Goal: Information Seeking & Learning: Learn about a topic

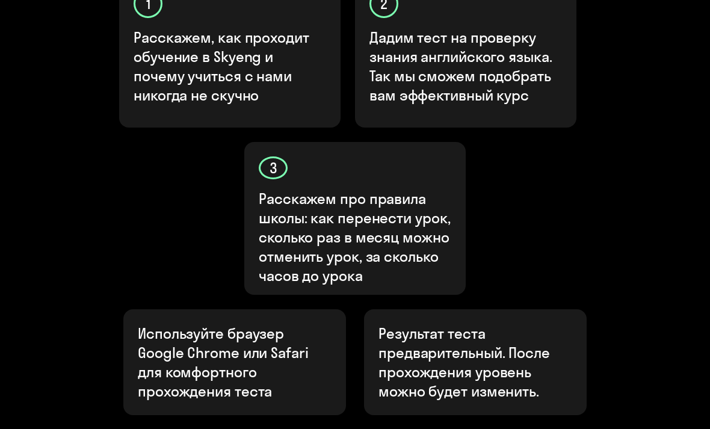
scroll to position [476, 0]
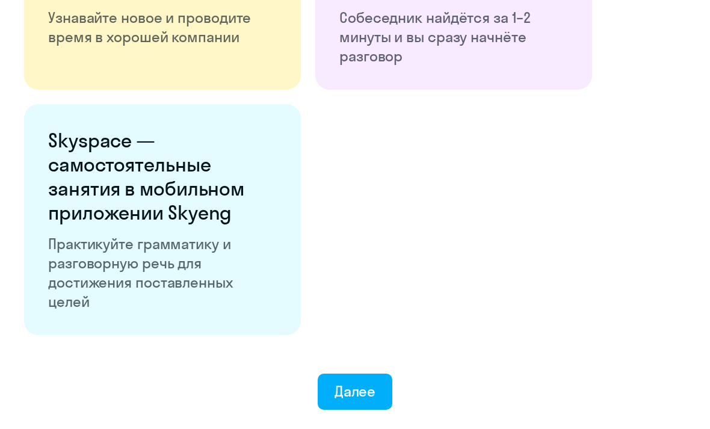
scroll to position [2208, 0]
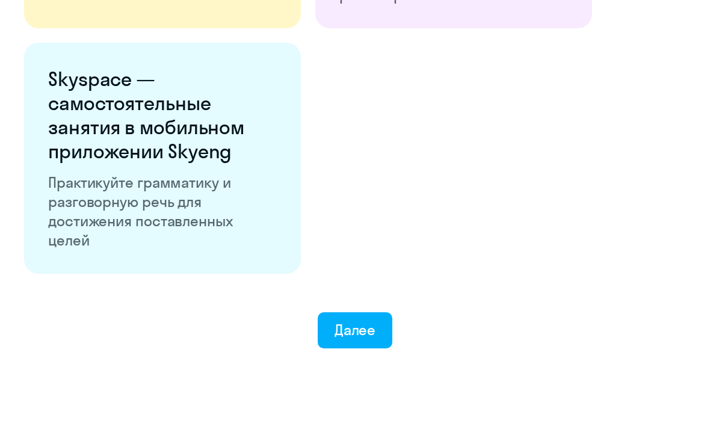
click at [369, 330] on div "Далее" at bounding box center [355, 330] width 42 height 19
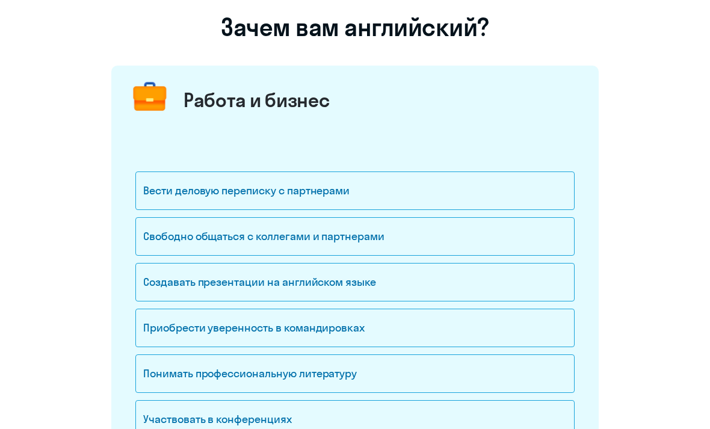
scroll to position [91, 0]
click at [451, 196] on div "Вести деловую переписку с партнерами" at bounding box center [354, 190] width 439 height 39
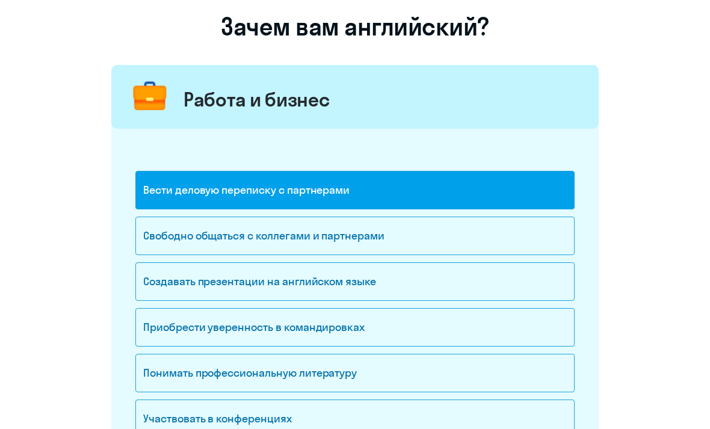
click at [421, 242] on div "Свободно общаться с коллегами и партнерами" at bounding box center [354, 236] width 439 height 39
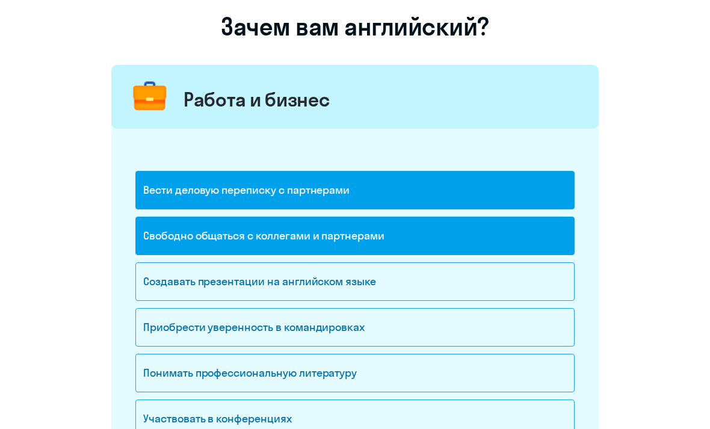
click at [403, 288] on div "Создавать презентации на английском языке" at bounding box center [354, 281] width 439 height 39
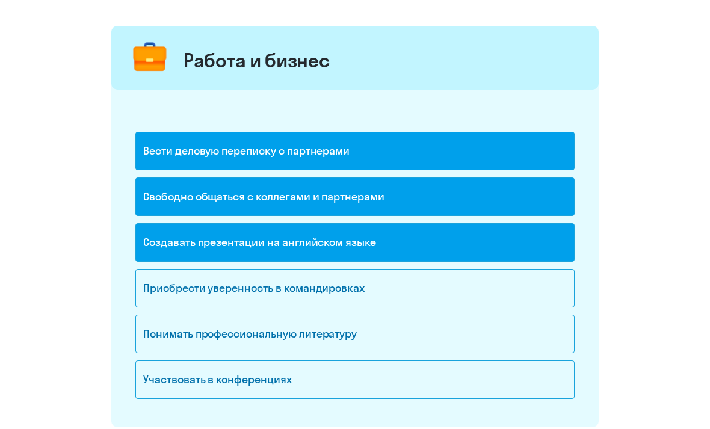
scroll to position [159, 0]
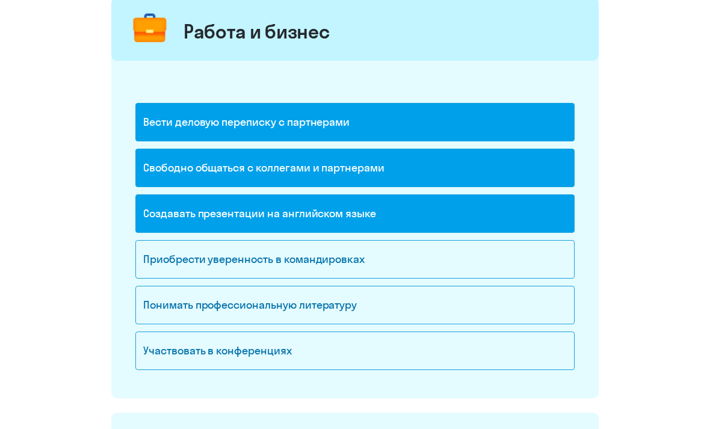
click at [418, 254] on div "Приобрести уверенность в командировках" at bounding box center [354, 259] width 439 height 39
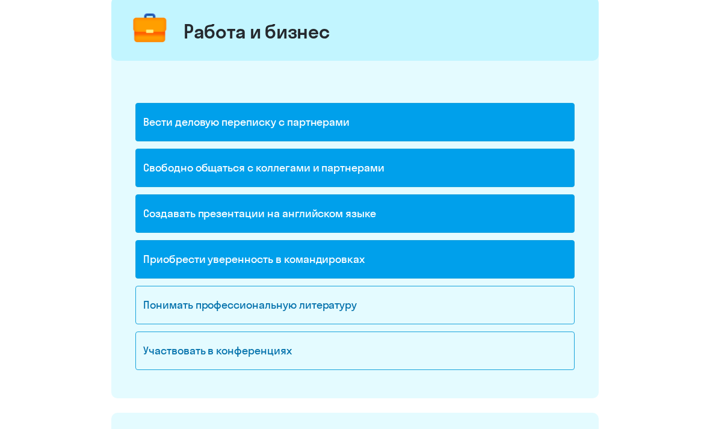
click at [371, 350] on div "Участвовать в конференциях" at bounding box center [354, 350] width 439 height 39
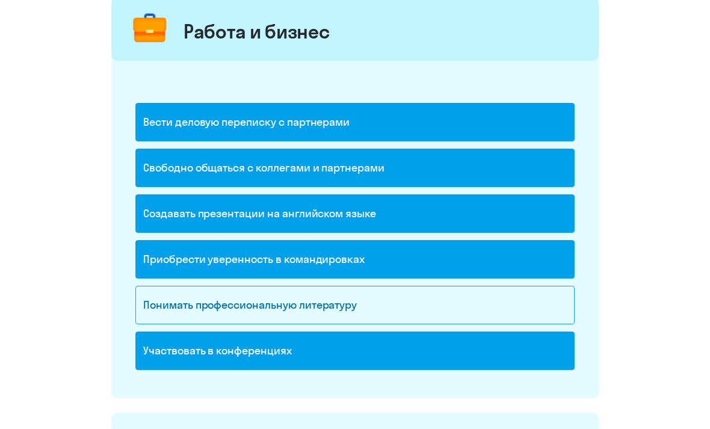
click at [381, 304] on div "Понимать профессиональную литературу" at bounding box center [354, 305] width 439 height 39
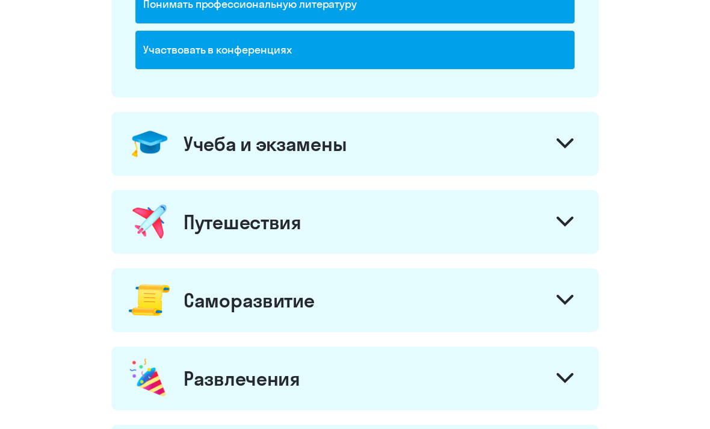
click at [535, 135] on div "Учеба и экзамены" at bounding box center [354, 144] width 487 height 64
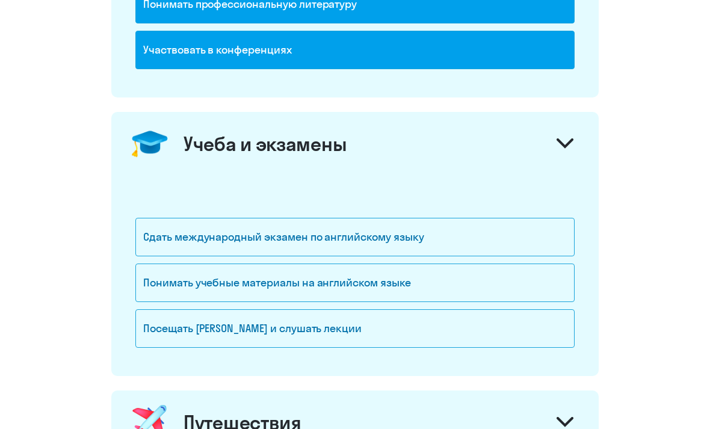
scroll to position [460, 0]
click at [413, 244] on div "Сдать международный экзамен по английскому языку" at bounding box center [354, 237] width 439 height 39
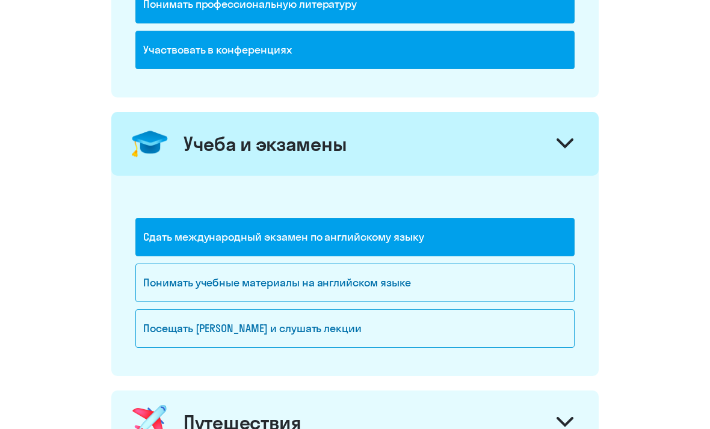
click at [425, 245] on div "Сдать международный экзамен по английскому языку" at bounding box center [354, 237] width 439 height 39
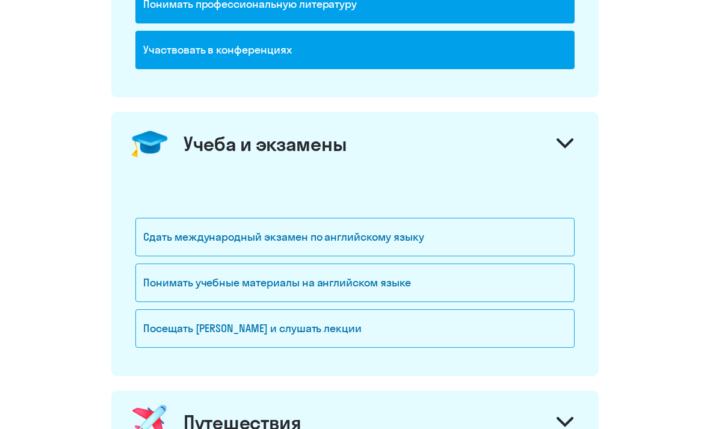
click at [400, 290] on div "Понимать учебные материалы на английском языке" at bounding box center [354, 282] width 439 height 39
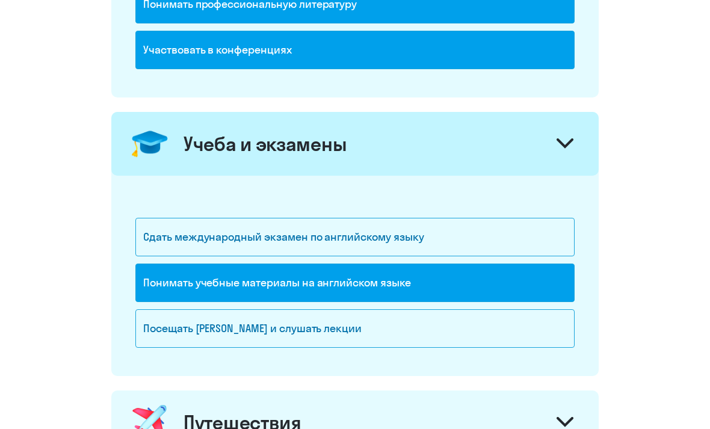
click at [384, 327] on div "Посещать [PERSON_NAME] и слушать лекции" at bounding box center [354, 328] width 439 height 39
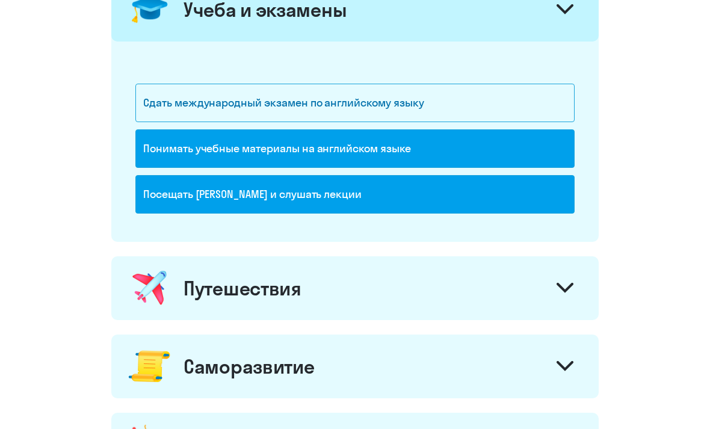
click at [401, 302] on div "Путешествия" at bounding box center [354, 289] width 487 height 64
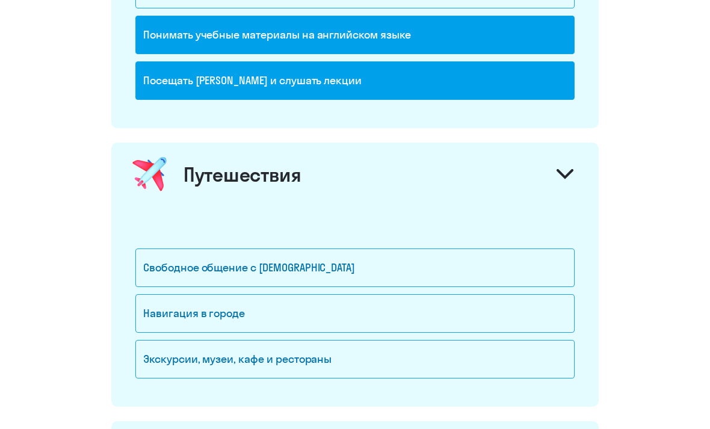
scroll to position [708, 0]
click at [402, 265] on div "Свободное общение с [DEMOGRAPHIC_DATA]" at bounding box center [354, 267] width 439 height 39
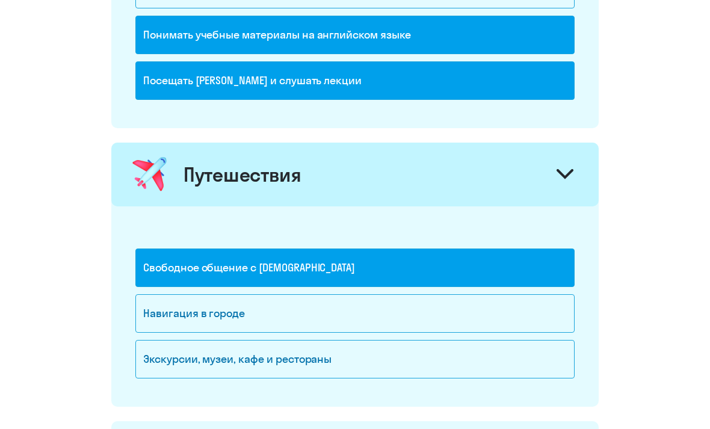
click at [383, 312] on div "Навигация в городе" at bounding box center [354, 313] width 439 height 39
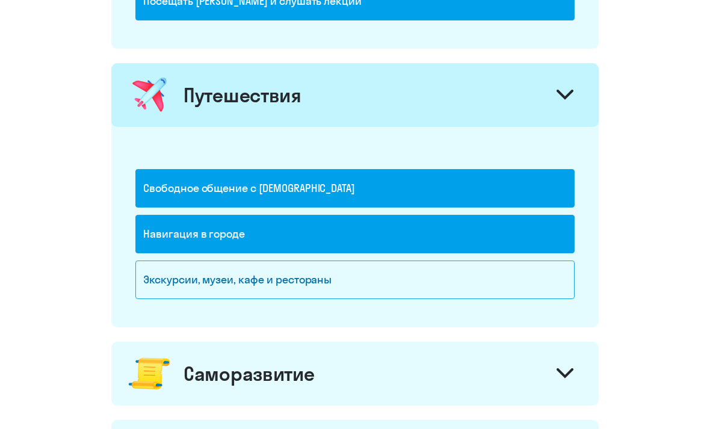
click at [387, 285] on div "Экскурсии, музеи, кафе и рестораны" at bounding box center [354, 279] width 439 height 39
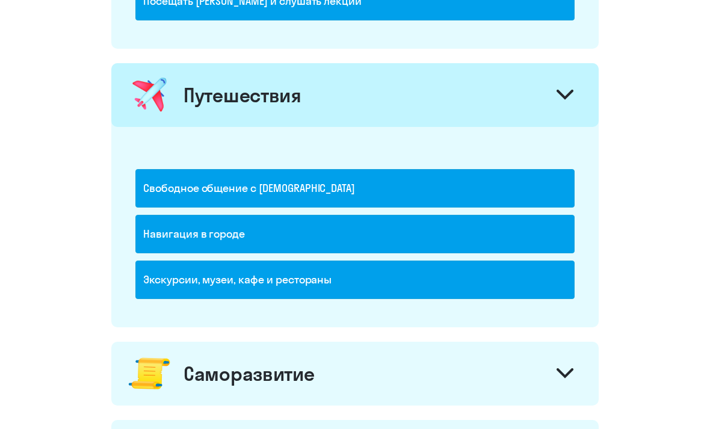
click at [333, 390] on div "Саморазвитие" at bounding box center [354, 374] width 487 height 64
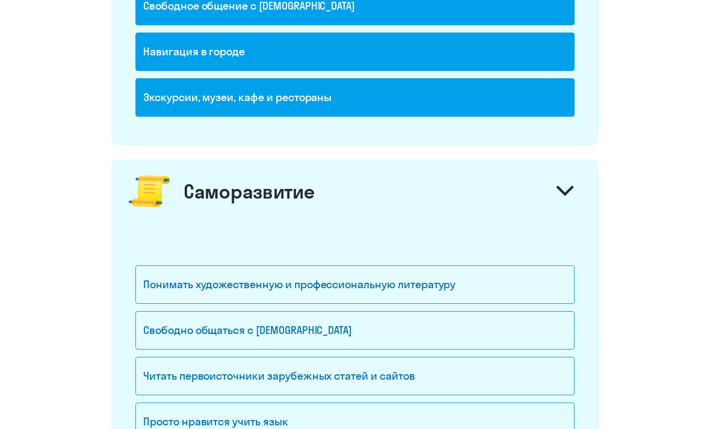
scroll to position [972, 0]
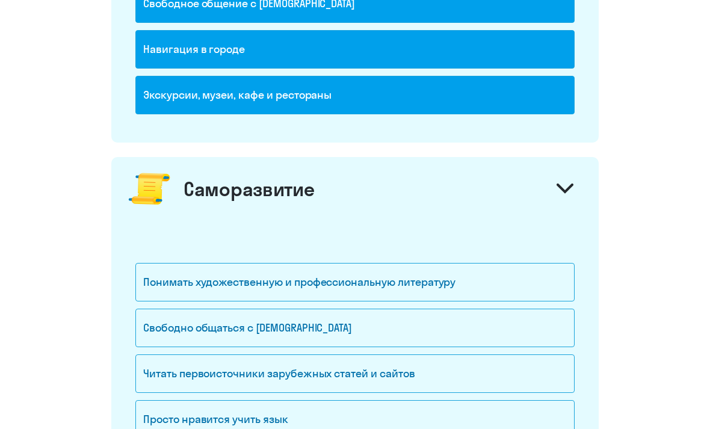
click at [370, 286] on div "Понимать художественную и профессиональную литературу" at bounding box center [354, 282] width 439 height 39
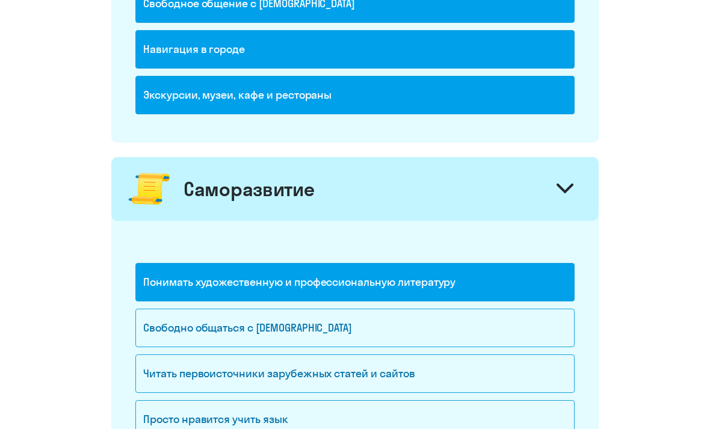
click at [389, 295] on div "Понимать художественную и профессиональную литературу" at bounding box center [354, 282] width 439 height 39
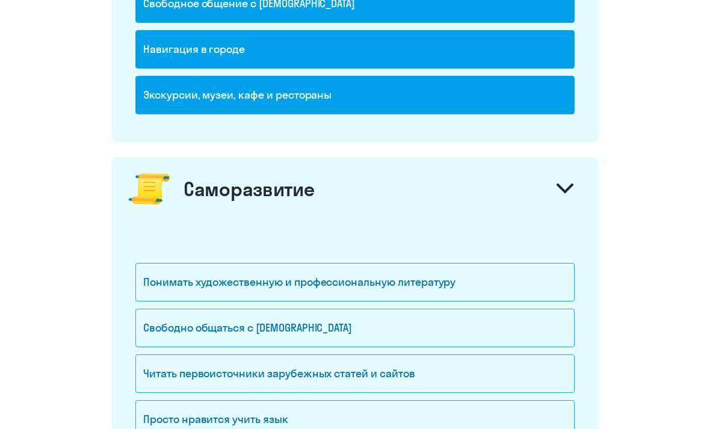
click at [366, 334] on div "Свободно общаться с [DEMOGRAPHIC_DATA]" at bounding box center [354, 328] width 439 height 39
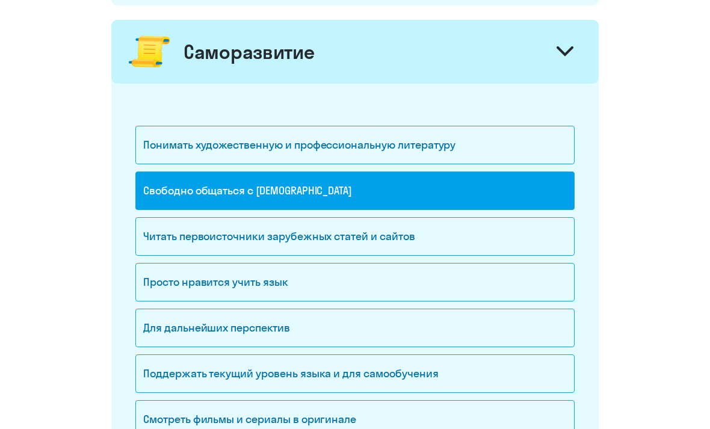
scroll to position [1111, 0]
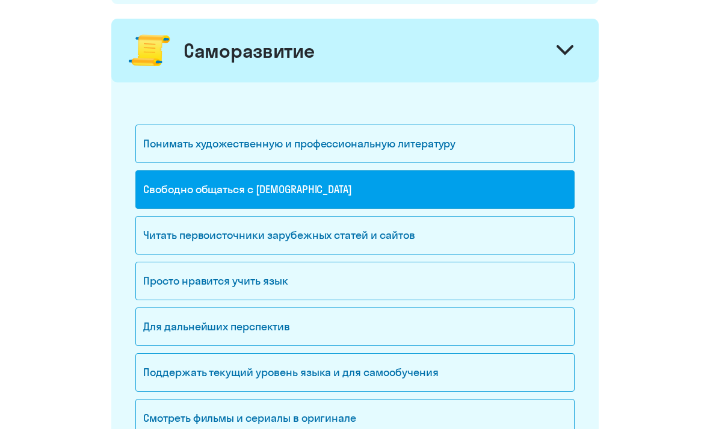
click at [435, 227] on div "Читать первоисточники зарубежных статей и сайтов" at bounding box center [354, 235] width 439 height 39
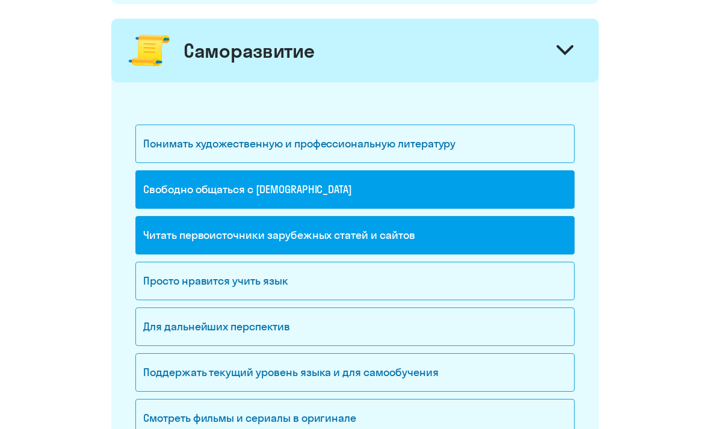
click at [372, 286] on div "Просто нравится учить язык" at bounding box center [354, 281] width 439 height 39
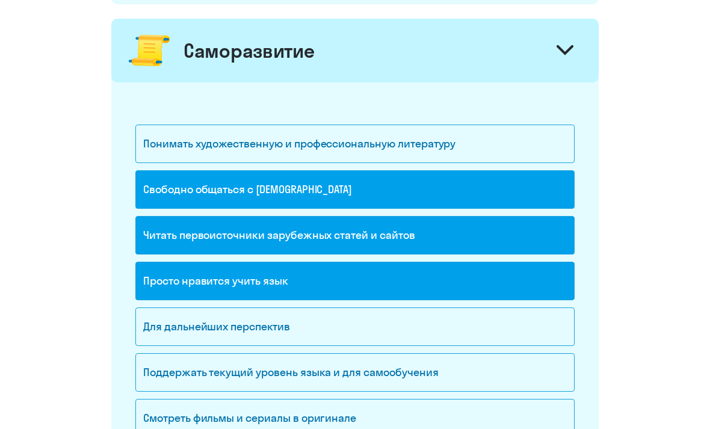
click at [342, 340] on div "Для дальнейших перспектив" at bounding box center [354, 326] width 439 height 39
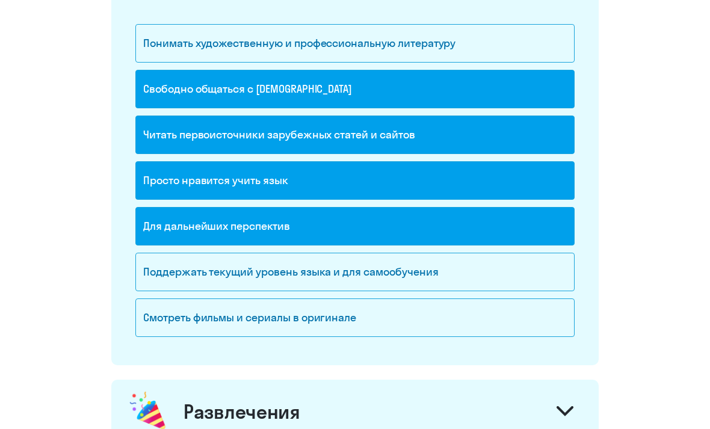
scroll to position [1211, 0]
click at [394, 271] on div "Поддержать текущий уровень языка и для cамообучения" at bounding box center [354, 272] width 439 height 39
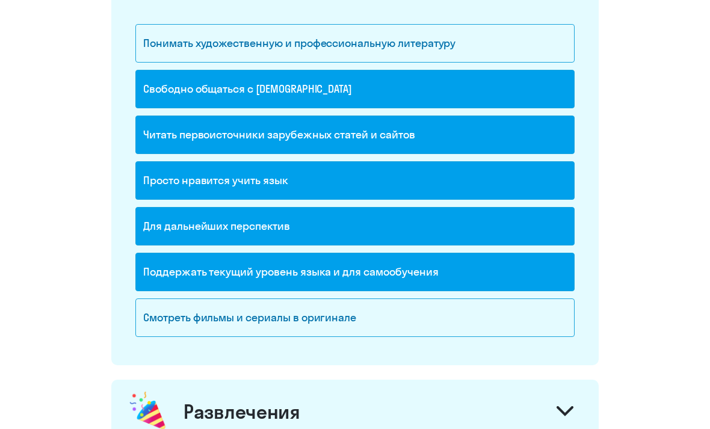
click at [360, 327] on div "Смотреть фильмы и сериалы в оригинале" at bounding box center [354, 317] width 439 height 39
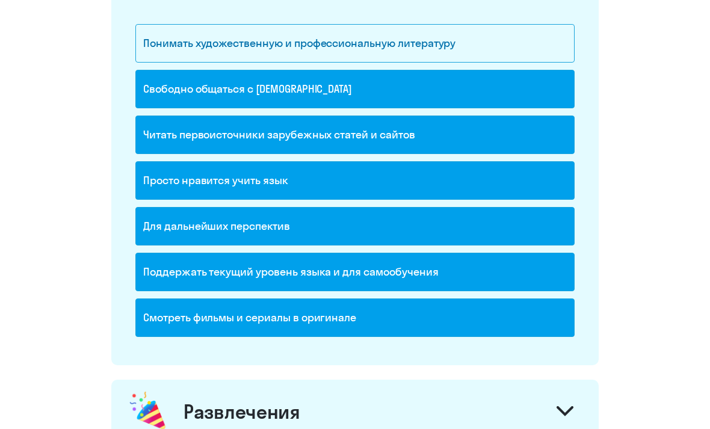
click at [323, 414] on div "Развлечения" at bounding box center [354, 412] width 487 height 64
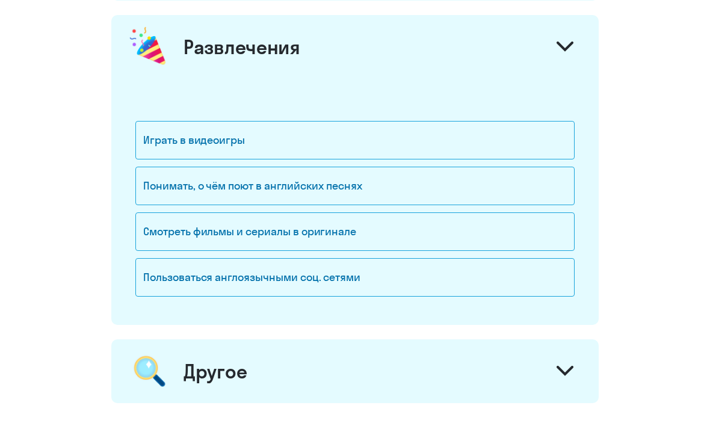
scroll to position [1581, 0]
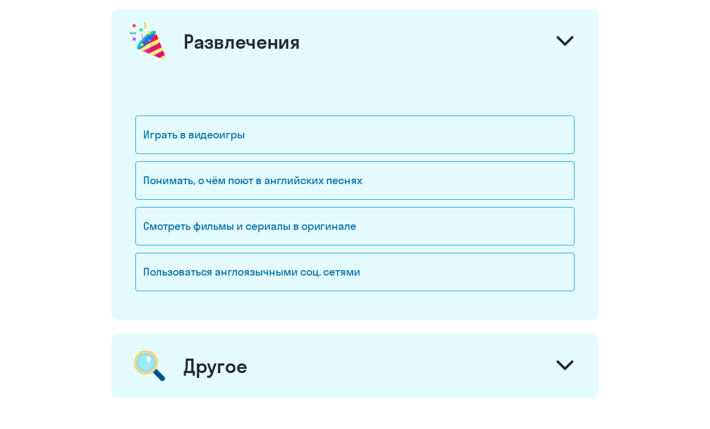
click at [408, 232] on div "Смотреть фильмы и сериалы в оригинале" at bounding box center [354, 226] width 439 height 39
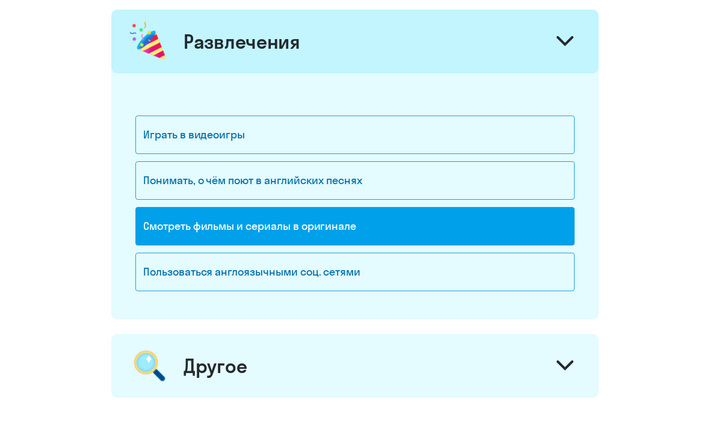
click at [386, 274] on div "Пользоваться англоязычными соц. сетями" at bounding box center [354, 272] width 439 height 39
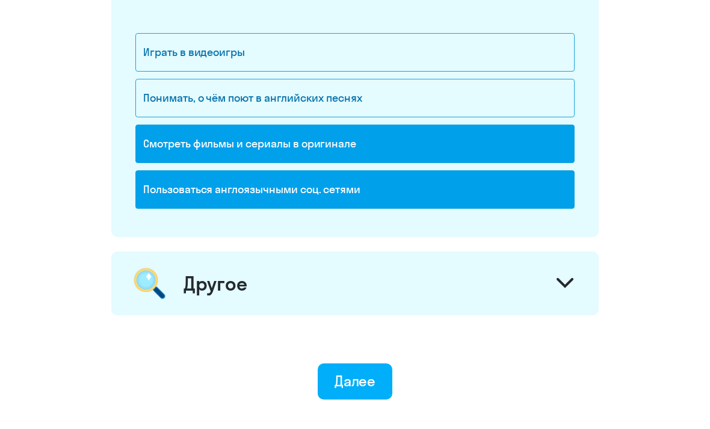
scroll to position [1672, 0]
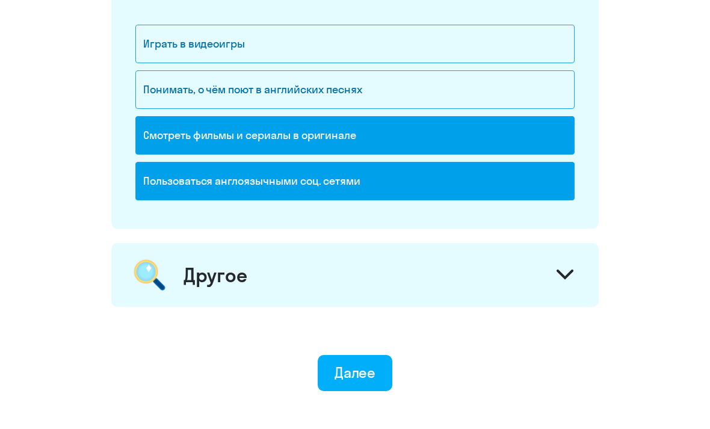
click at [356, 383] on button "Далее" at bounding box center [355, 373] width 75 height 36
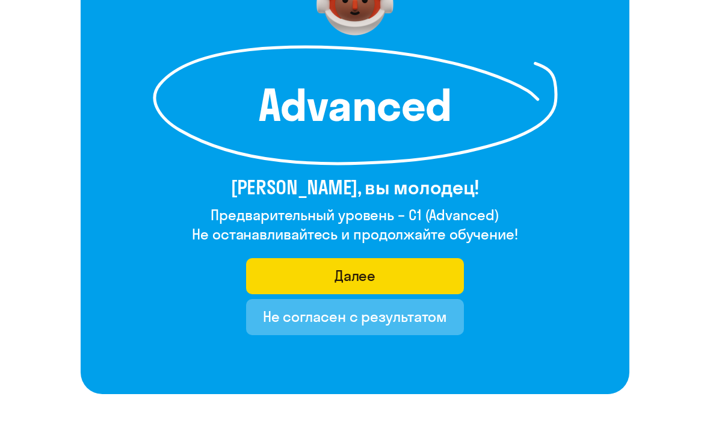
scroll to position [141, 0]
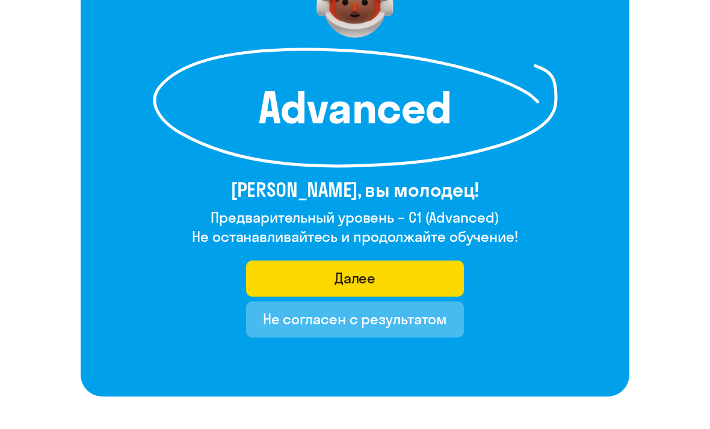
click at [418, 322] on div "Не согласен с результатом" at bounding box center [355, 319] width 185 height 19
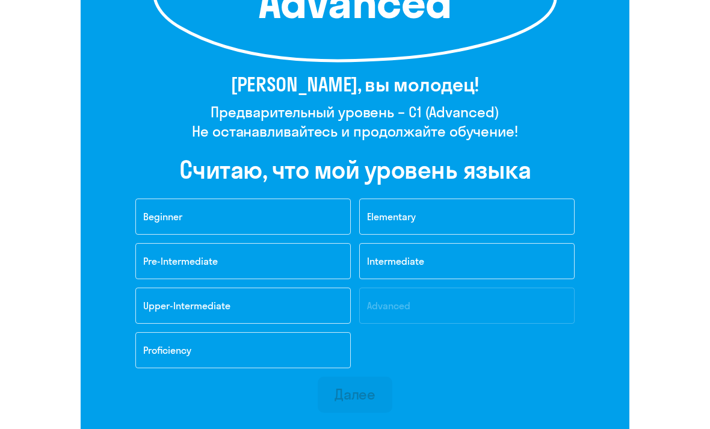
scroll to position [248, 0]
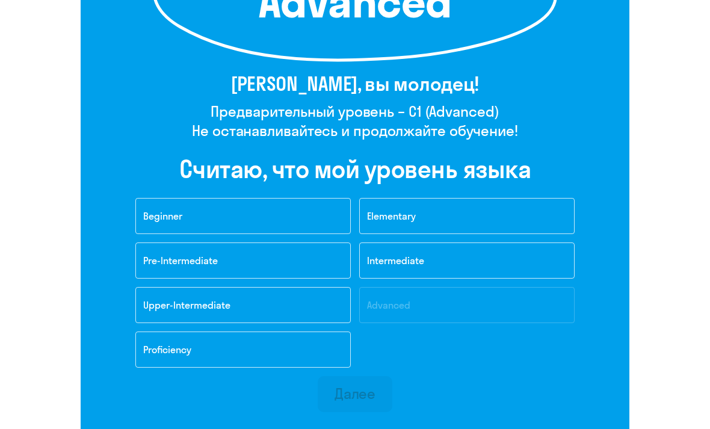
click at [434, 268] on button "Intermediate" at bounding box center [466, 260] width 215 height 36
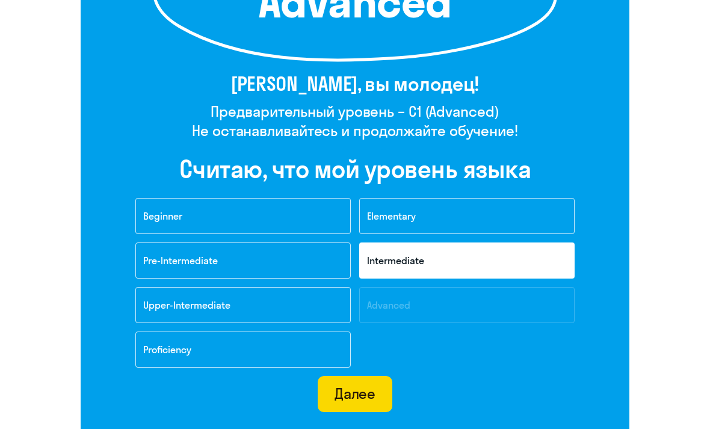
click at [369, 393] on div "Далее" at bounding box center [355, 393] width 42 height 19
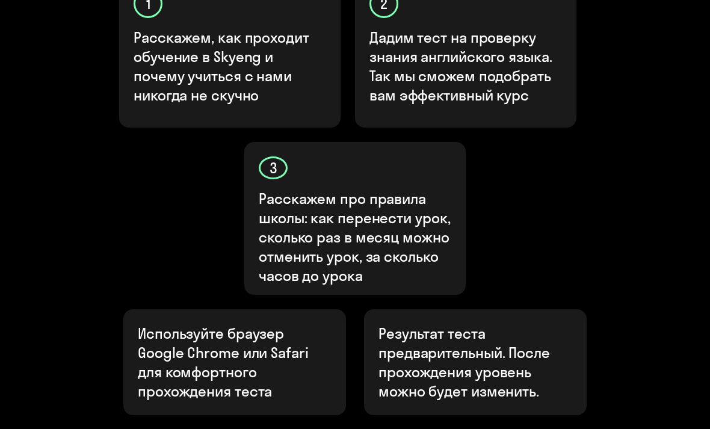
scroll to position [567, 0]
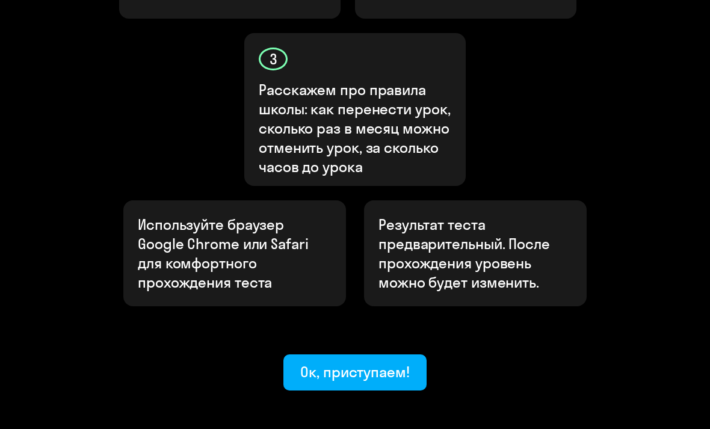
click at [355, 363] on div "Ок, приступаем!" at bounding box center [354, 372] width 109 height 19
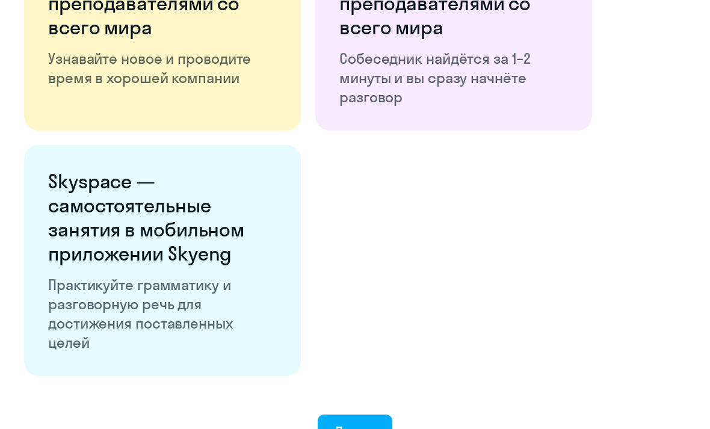
scroll to position [2208, 0]
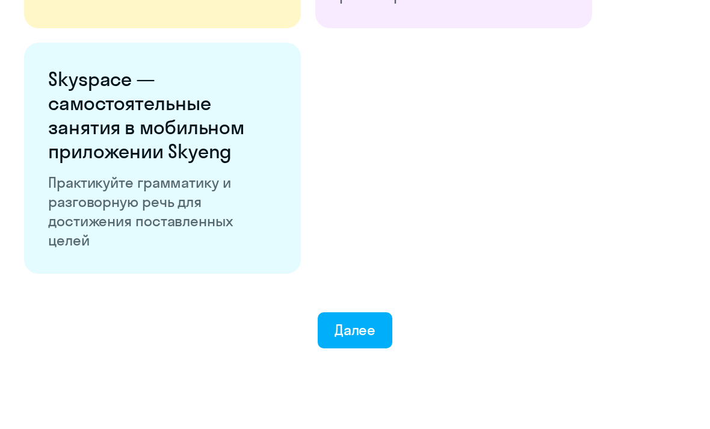
click at [366, 327] on div "Далее" at bounding box center [355, 330] width 42 height 19
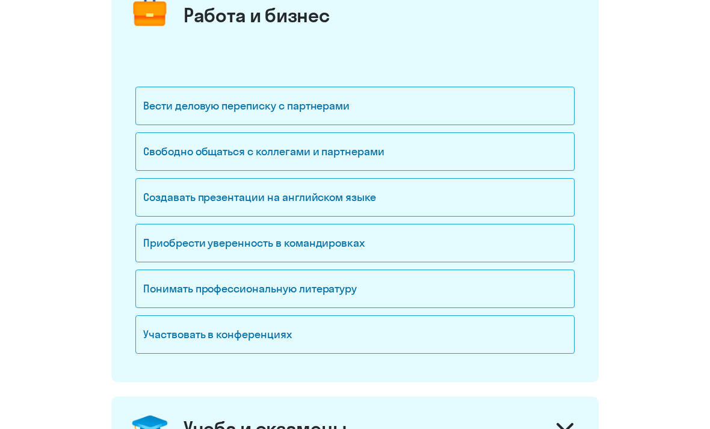
scroll to position [180, 0]
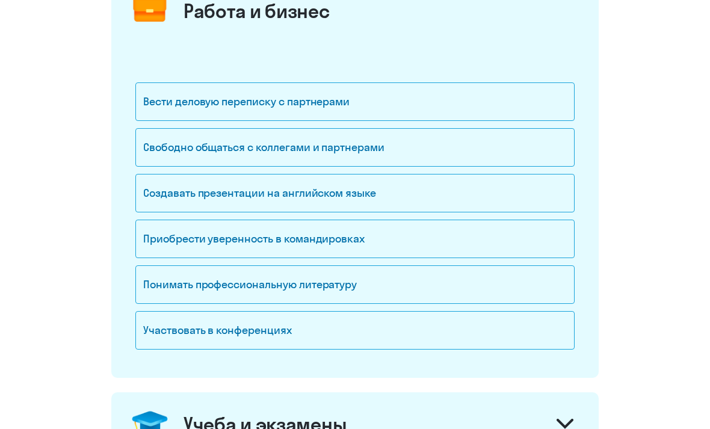
click at [484, 156] on div "Свободно общаться с коллегами и партнерами" at bounding box center [354, 147] width 439 height 39
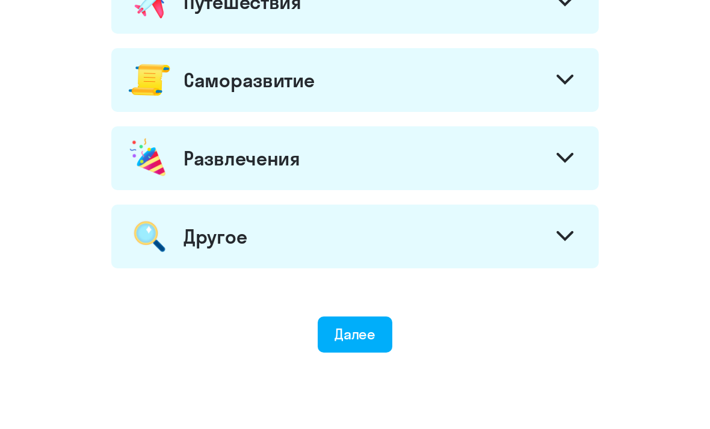
scroll to position [679, 0]
click at [362, 331] on div "Далее" at bounding box center [355, 334] width 42 height 19
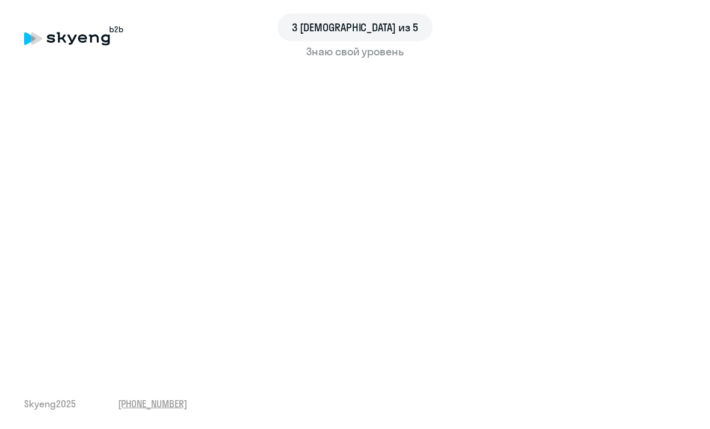
scroll to position [13, 0]
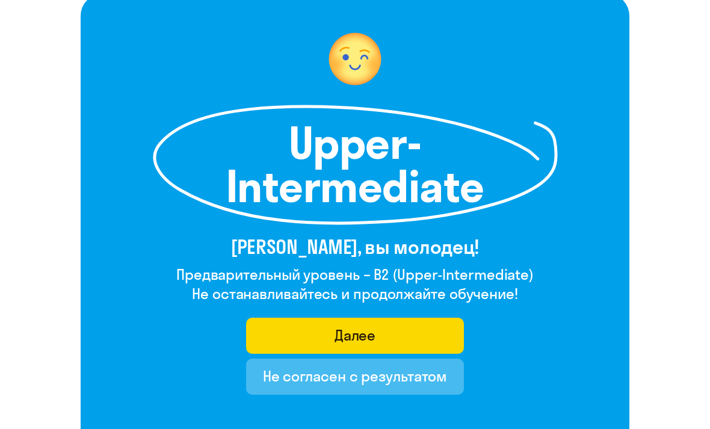
scroll to position [84, 0]
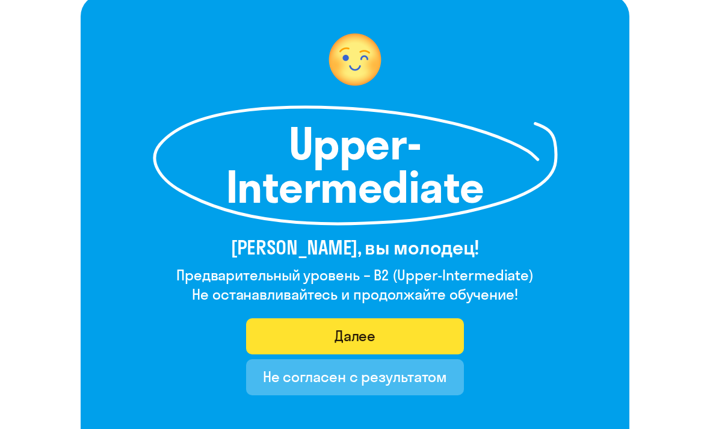
click at [418, 331] on button "Далее" at bounding box center [355, 336] width 218 height 36
